Goal: Task Accomplishment & Management: Use online tool/utility

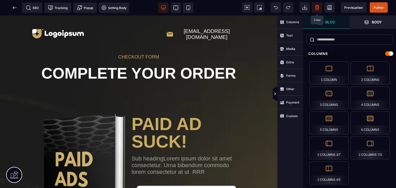
click at [320, 6] on span at bounding box center [317, 7] width 10 height 10
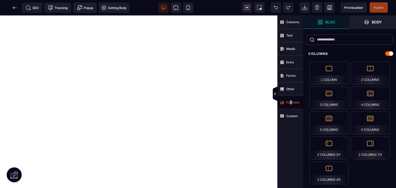
drag, startPoint x: 291, startPoint y: 101, endPoint x: 290, endPoint y: 105, distance: 4.3
click at [290, 105] on span "Payment" at bounding box center [291, 102] width 26 height 13
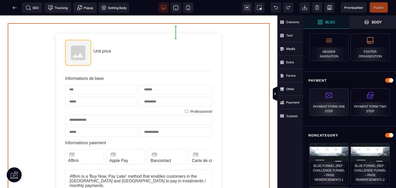
select select "**********"
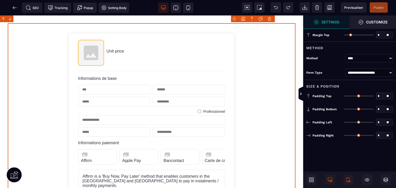
type input "*"
type input "**"
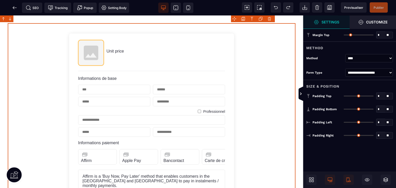
type input "**"
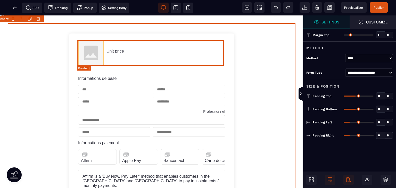
scroll to position [0, 0]
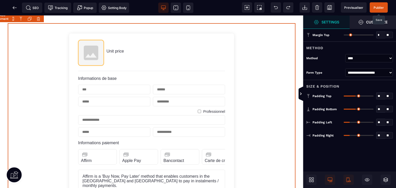
click at [373, 9] on span "Publier" at bounding box center [379, 7] width 18 height 10
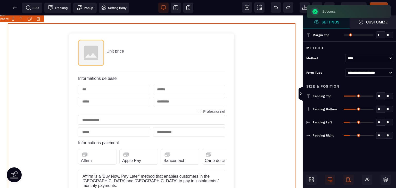
click at [17, 7] on div "SEO Tracking Popup Setting Body" at bounding box center [66, 8] width 130 height 10
click at [14, 8] on icon at bounding box center [14, 7] width 2 height 3
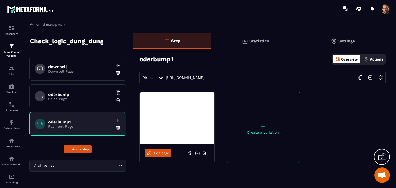
scroll to position [18, 0]
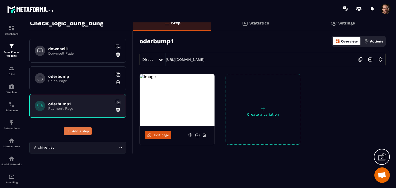
click at [86, 132] on span "Add a step" at bounding box center [80, 131] width 17 height 5
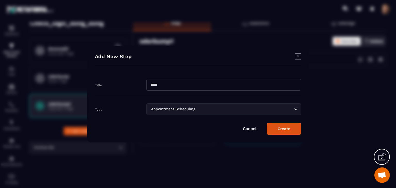
click at [183, 85] on input "Modal window" at bounding box center [224, 85] width 155 height 12
type input "*********"
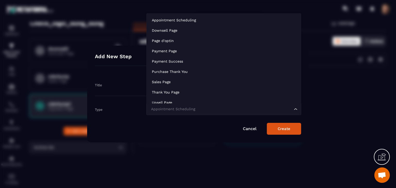
click at [228, 111] on input "Search for option" at bounding box center [221, 110] width 143 height 6
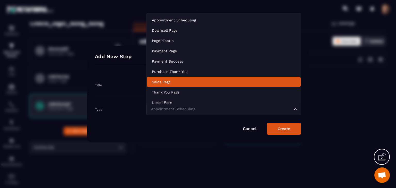
click at [186, 81] on p "Sales Page" at bounding box center [224, 81] width 144 height 5
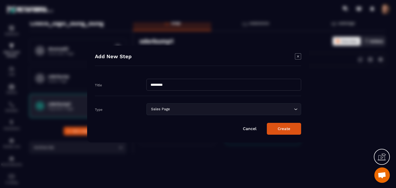
click at [287, 130] on button "Create" at bounding box center [284, 129] width 34 height 12
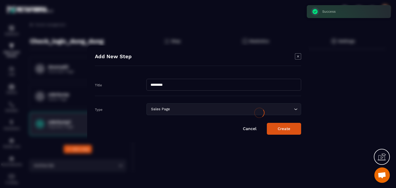
scroll to position [0, 0]
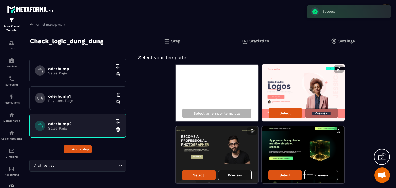
scroll to position [219, 0]
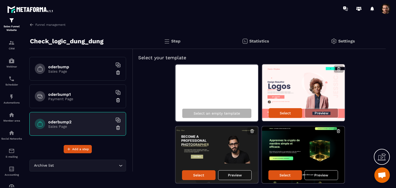
click at [70, 97] on p "Payment Page" at bounding box center [80, 99] width 65 height 4
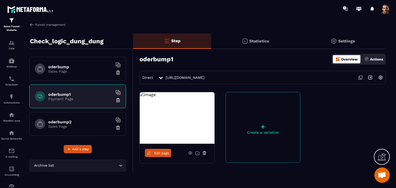
click at [34, 25] on link "Funnel management" at bounding box center [47, 24] width 36 height 5
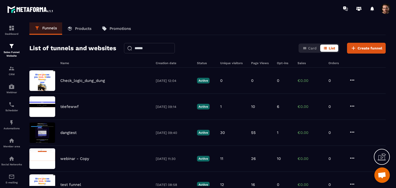
click at [88, 28] on p "Products" at bounding box center [83, 28] width 17 height 5
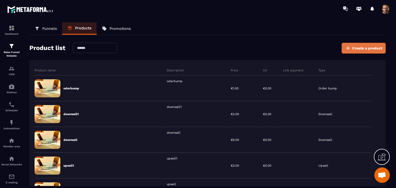
click at [358, 51] on button "Create a product" at bounding box center [364, 48] width 44 height 11
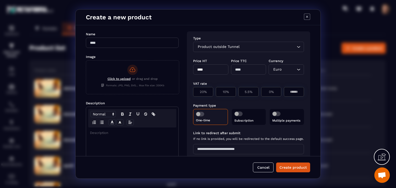
click at [143, 43] on input "Modal window" at bounding box center [132, 43] width 93 height 10
click at [142, 43] on input "*********" at bounding box center [132, 43] width 93 height 10
type input "*********"
click at [127, 134] on p "Modal window" at bounding box center [132, 133] width 85 height 5
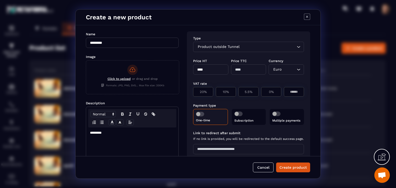
click at [242, 41] on div "Type Product outside Tunnel Loading..." at bounding box center [248, 46] width 111 height 20
click at [244, 44] on div "Product outside Tunnel Loading..." at bounding box center [248, 47] width 111 height 10
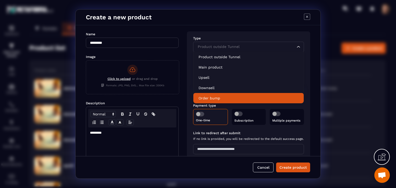
click at [236, 97] on p "Order bump" at bounding box center [249, 98] width 100 height 5
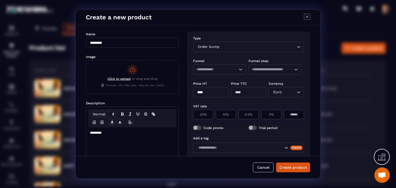
click at [222, 68] on input "Search for option" at bounding box center [215, 70] width 36 height 6
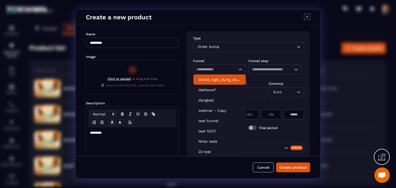
click at [226, 80] on p "Check_logic_dung_dung" at bounding box center [220, 79] width 42 height 5
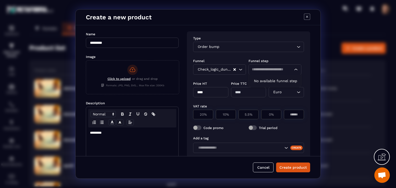
click at [267, 72] on input "Search for option" at bounding box center [272, 70] width 41 height 6
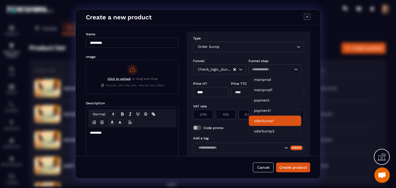
click at [281, 117] on li "oderbump1" at bounding box center [275, 121] width 52 height 10
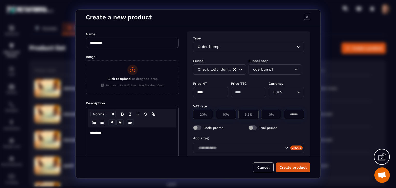
click at [221, 89] on input "****" at bounding box center [210, 92] width 35 height 10
type input "*"
click at [281, 99] on div "Type Order bump Loading... Funnel Funnel step Check_logic_dung_dung Loading... …" at bounding box center [248, 101] width 123 height 141
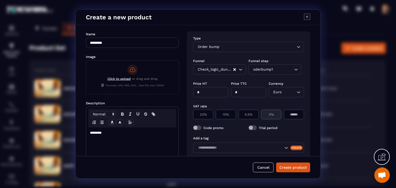
click at [269, 115] on p "0%" at bounding box center [271, 115] width 14 height 4
type input "*"
click at [287, 167] on button "Create product" at bounding box center [293, 168] width 34 height 10
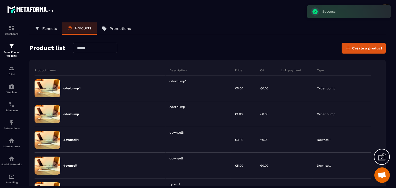
click at [49, 30] on p "Funnels" at bounding box center [49, 28] width 15 height 5
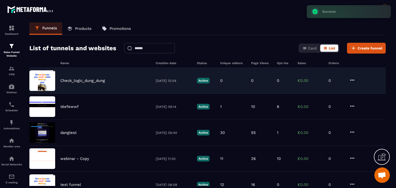
click at [115, 82] on div "Check_logic_dung_dung" at bounding box center [105, 80] width 90 height 5
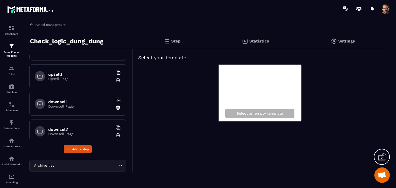
scroll to position [219, 0]
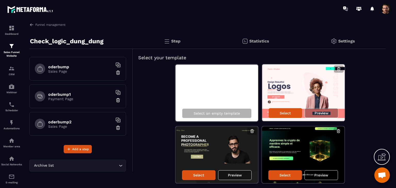
click at [82, 98] on p "Payment Page" at bounding box center [80, 99] width 65 height 4
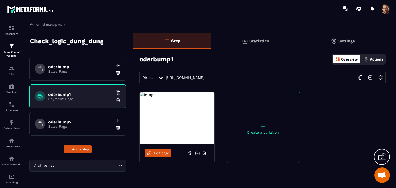
click at [165, 153] on span "Edit page" at bounding box center [161, 153] width 15 height 4
